Goal: Check status

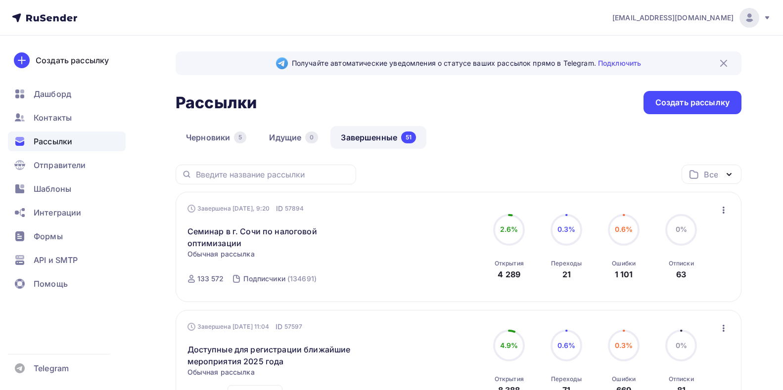
click at [360, 134] on link "Завершенные 51" at bounding box center [378, 137] width 96 height 23
click at [240, 234] on link "Семинар в г. Сочи по налоговой оптимизации" at bounding box center [272, 237] width 170 height 24
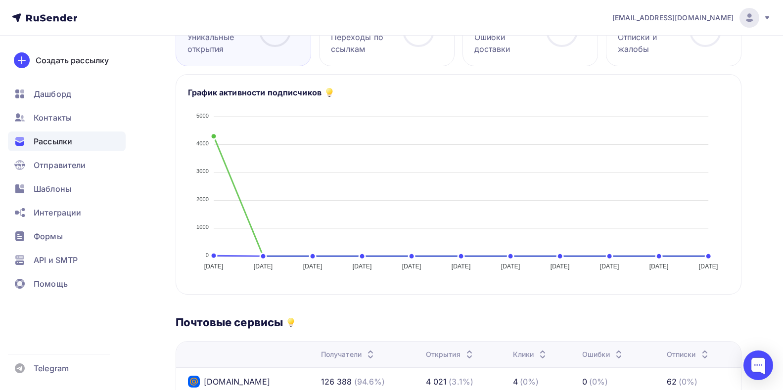
scroll to position [133, 0]
